Goal: Information Seeking & Learning: Learn about a topic

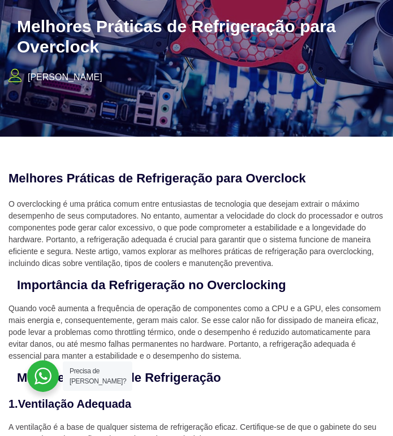
scroll to position [113, 0]
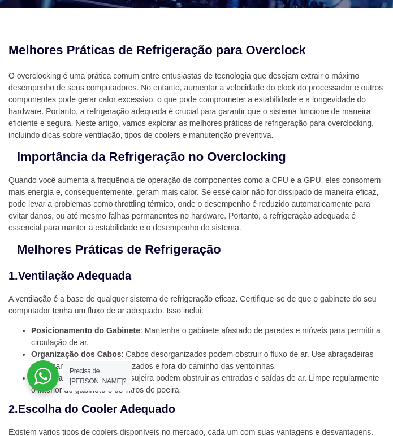
scroll to position [106, 0]
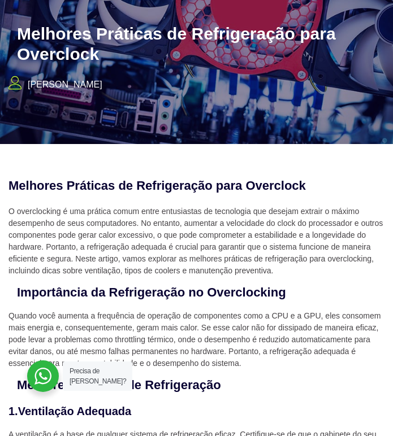
scroll to position [170, 0]
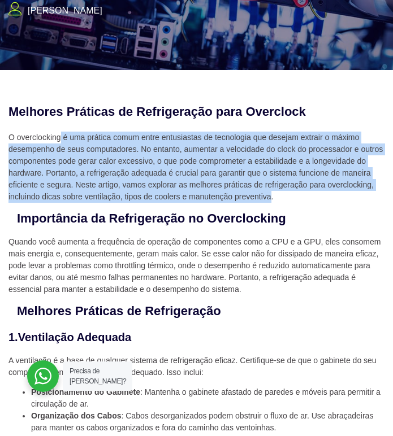
drag, startPoint x: 60, startPoint y: 137, endPoint x: 269, endPoint y: 202, distance: 218.7
click at [269, 202] on p "O overclocking é uma prática comum entre entusiastas de tecnologia que desejam …" at bounding box center [196, 167] width 376 height 71
copy p "é uma prática comum entre entusiastas de tecnologia que desejam extrair o máxim…"
click at [62, 200] on p "O overclocking é uma prática comum entre entusiastas de tecnologia que desejam …" at bounding box center [196, 167] width 376 height 71
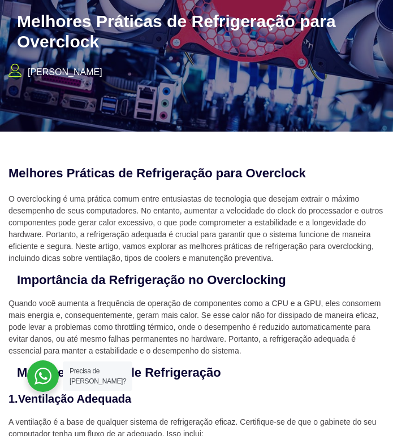
scroll to position [113, 0]
